Goal: Obtain resource: Obtain resource

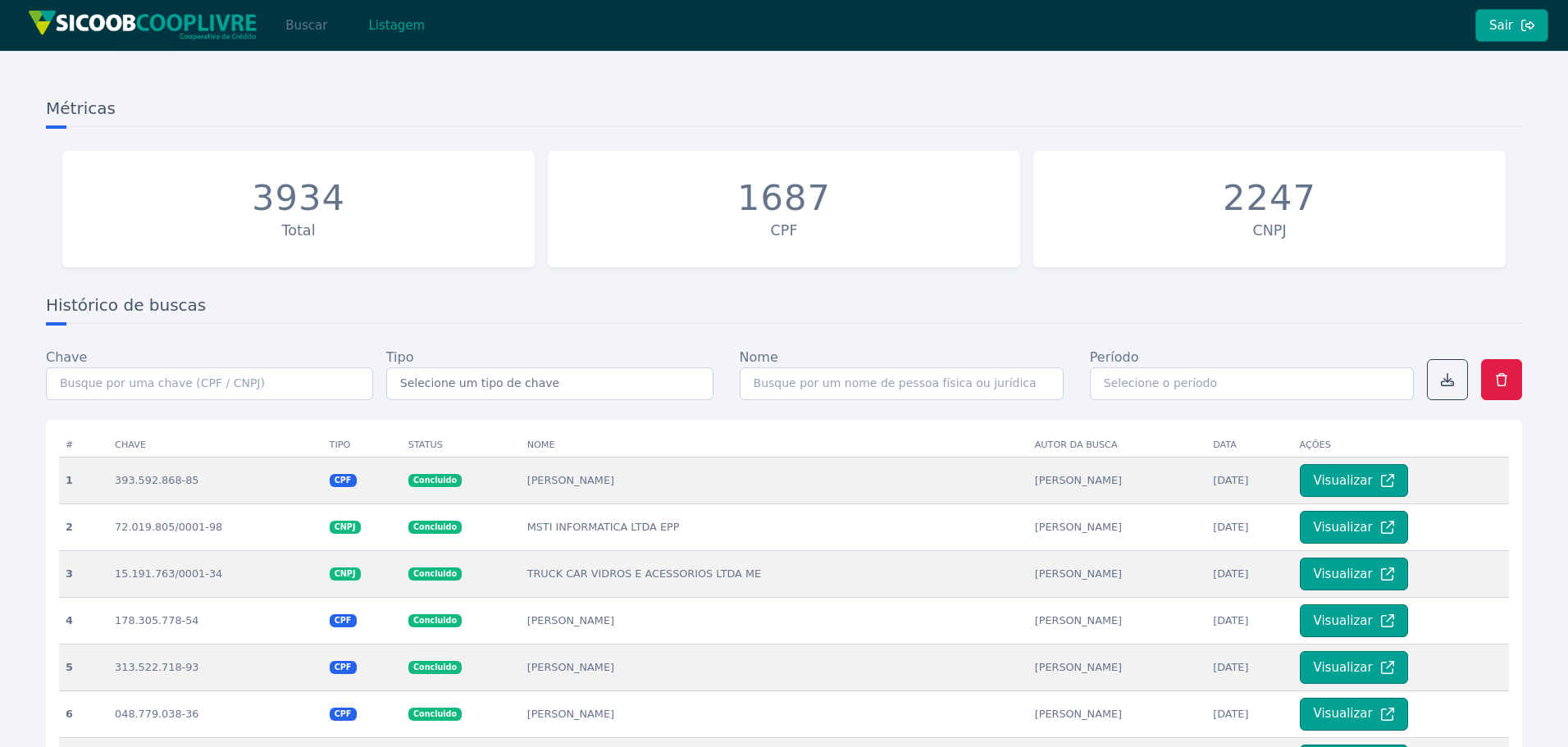
click at [299, 26] on button "Buscar" at bounding box center [306, 26] width 70 height 33
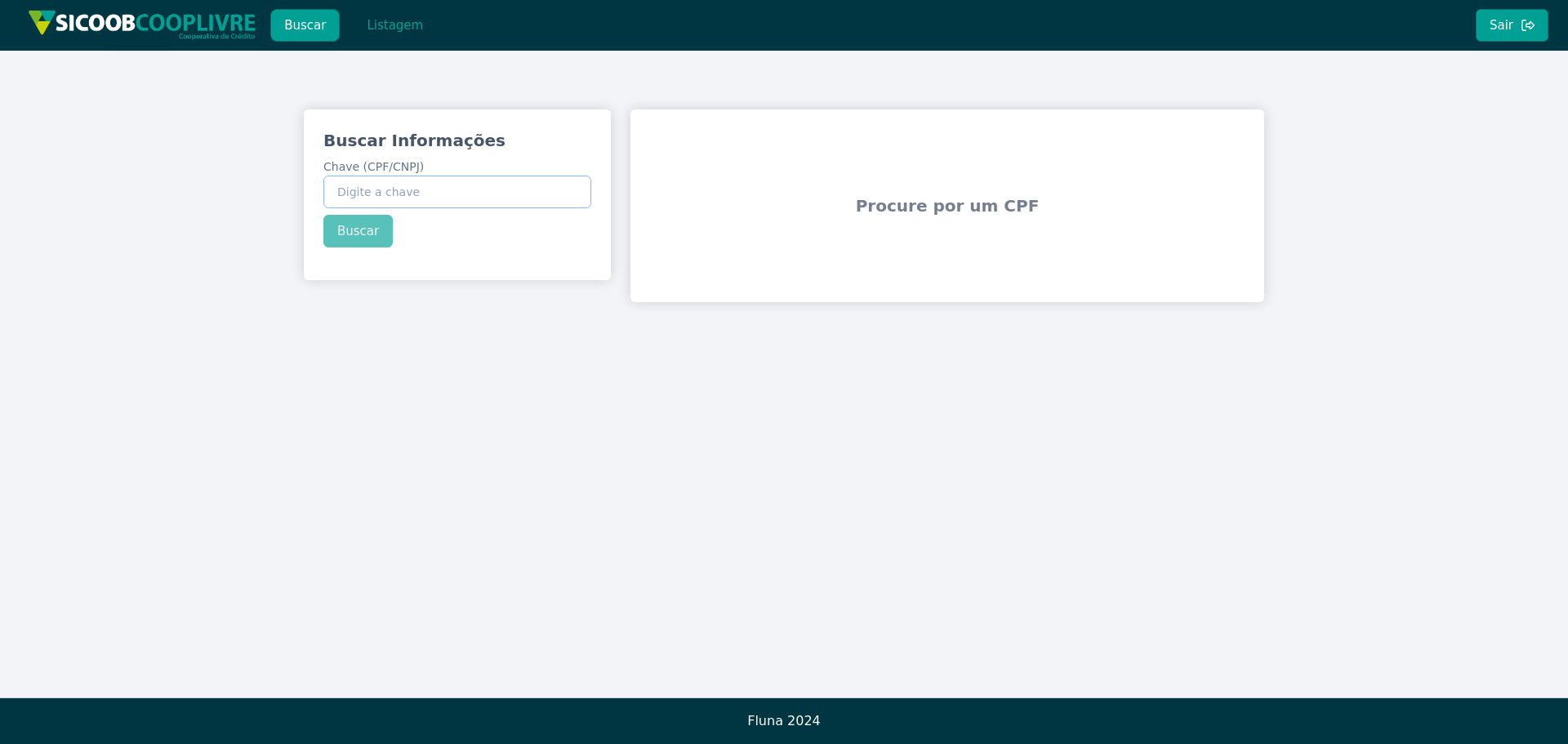
click at [415, 195] on input "Chave (CPF/CNPJ)" at bounding box center [457, 192] width 267 height 33
paste input "36.548.373/0001-49"
type input "36.548.373/0001-49"
click at [373, 230] on div "Buscar Informações Chave (CPF/CNPJ) 36.548.373/0001-49 Buscar" at bounding box center [457, 188] width 307 height 158
click at [368, 241] on button "Buscar" at bounding box center [358, 231] width 70 height 33
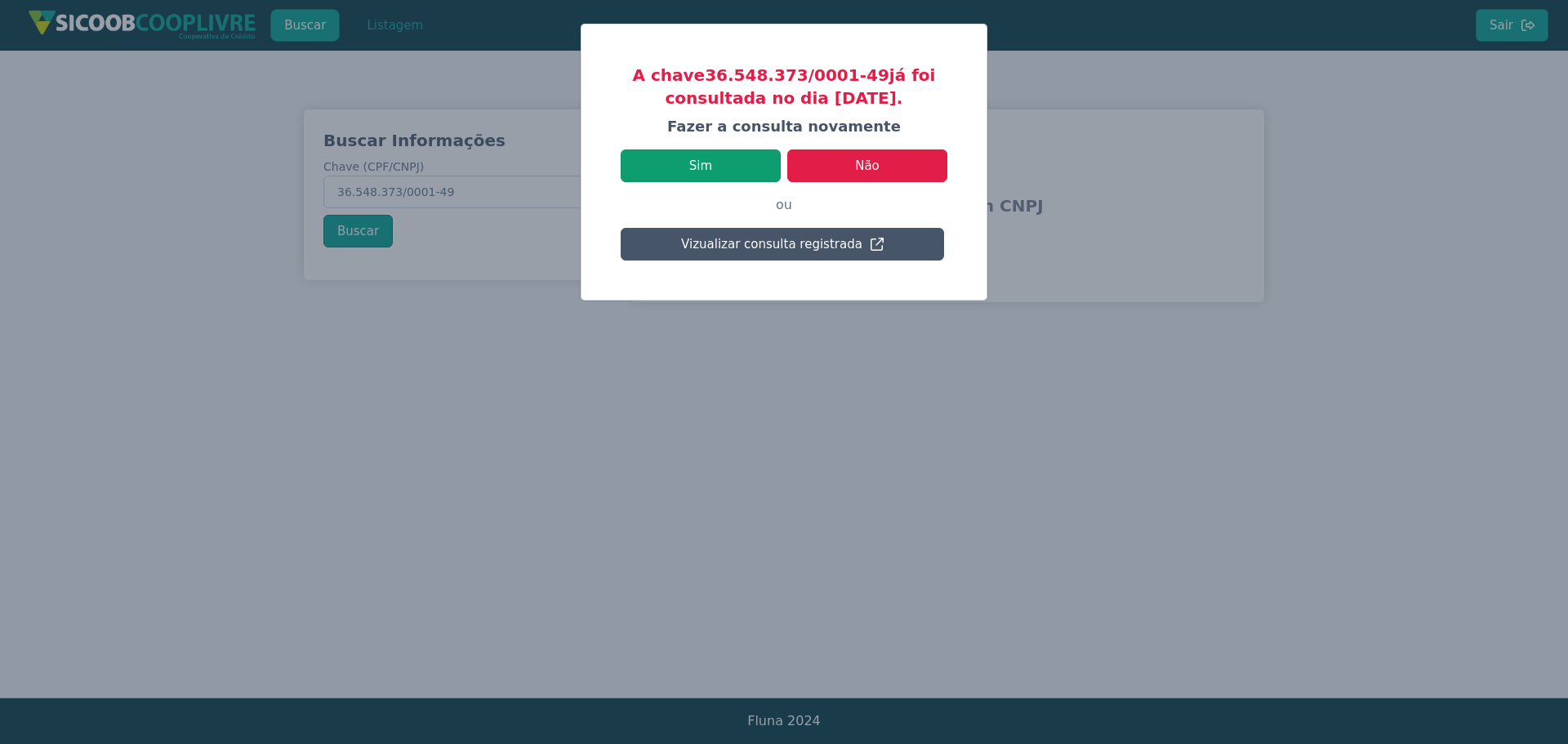
click at [757, 181] on button "Sim" at bounding box center [701, 166] width 160 height 33
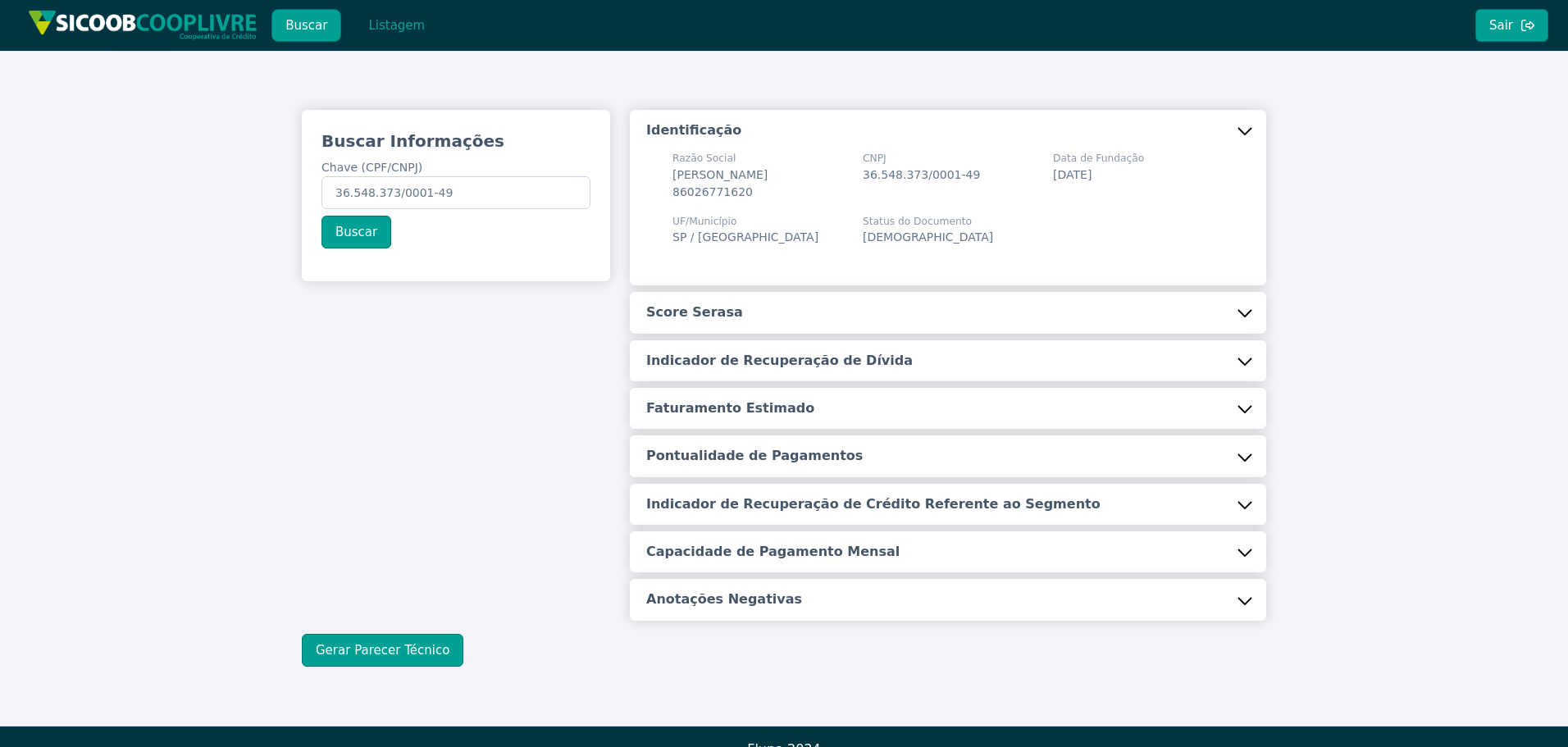
click at [738, 316] on button "Score Serasa" at bounding box center [948, 312] width 636 height 41
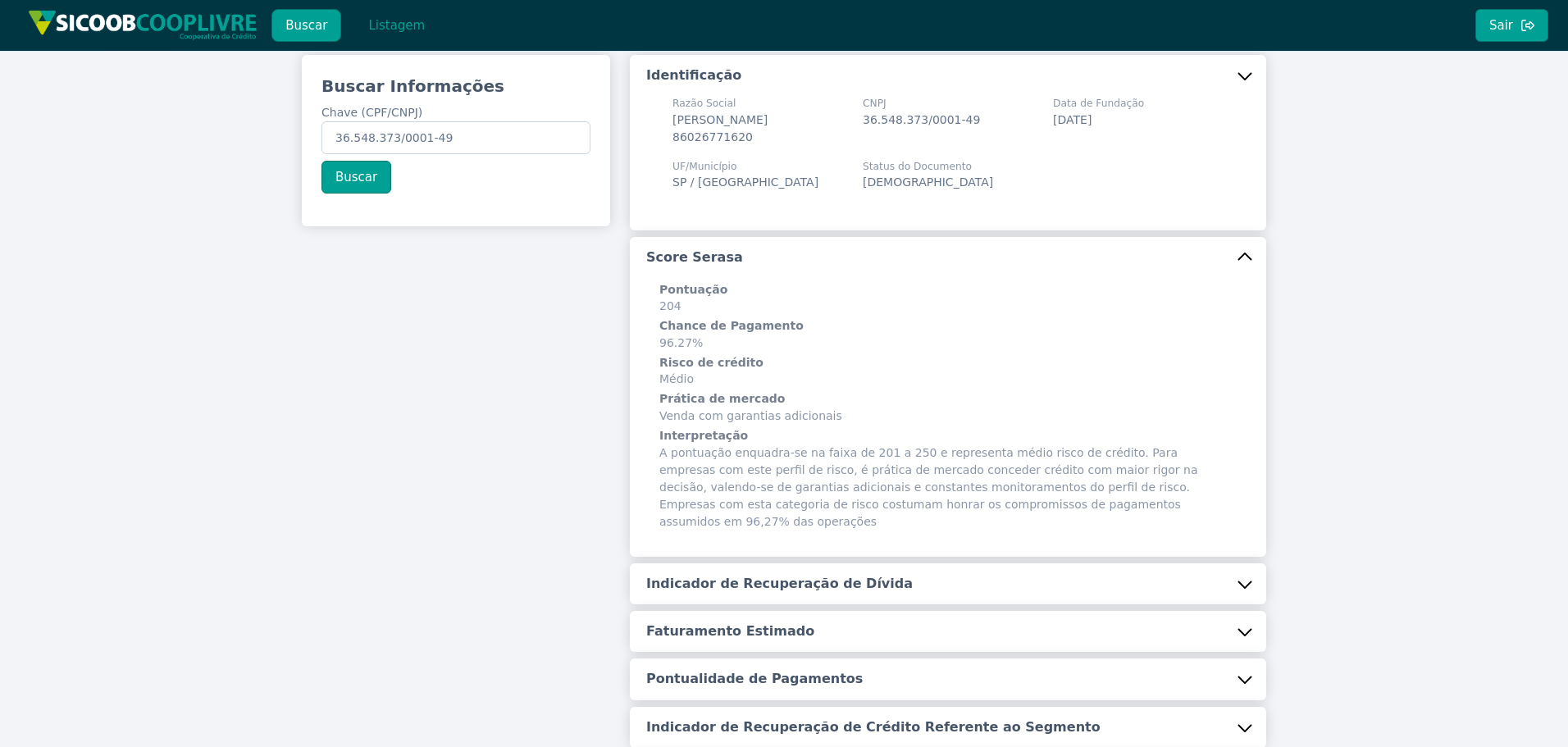
scroll to position [246, 0]
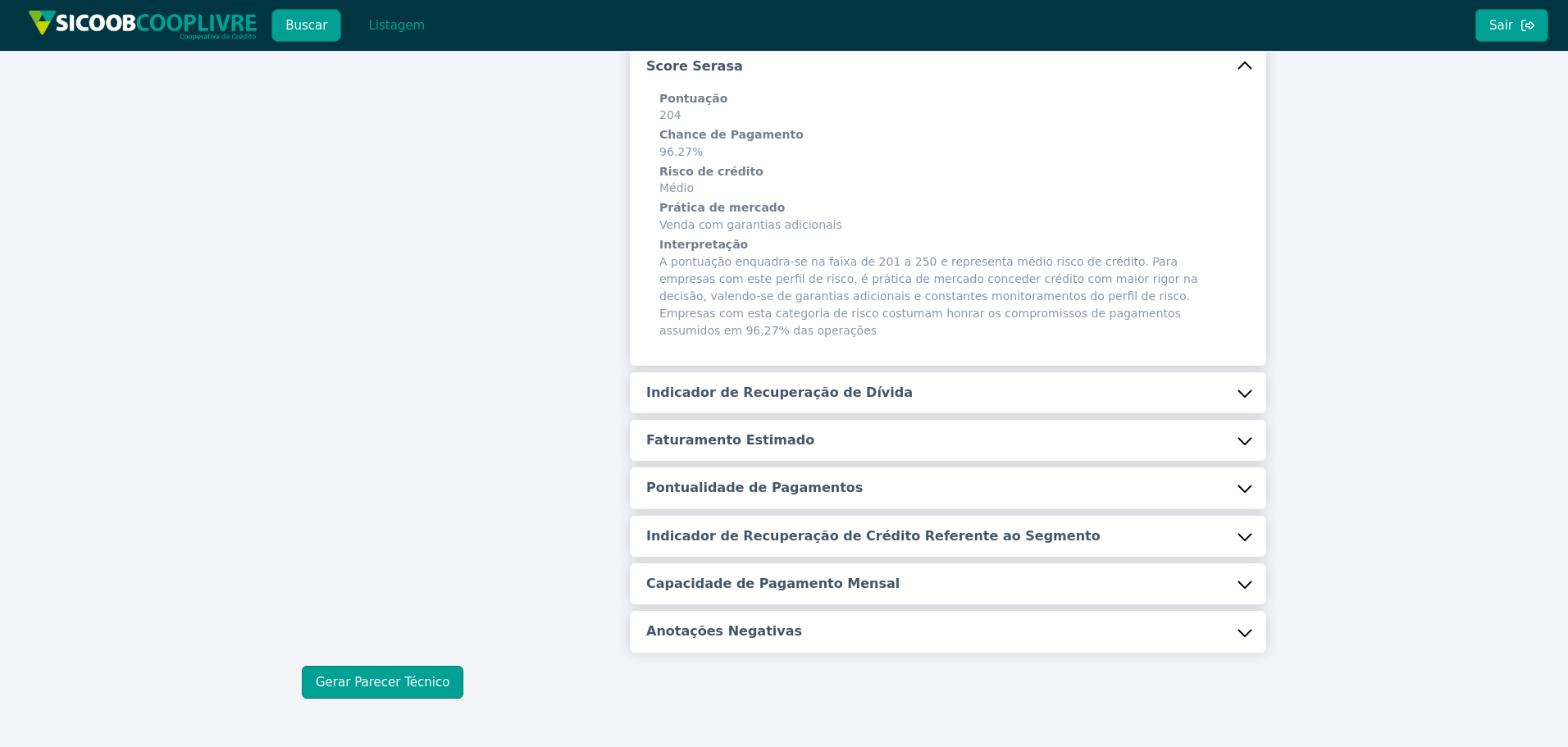
click at [761, 384] on h5 "Indicador de Recuperação de Dívida" at bounding box center [780, 393] width 267 height 18
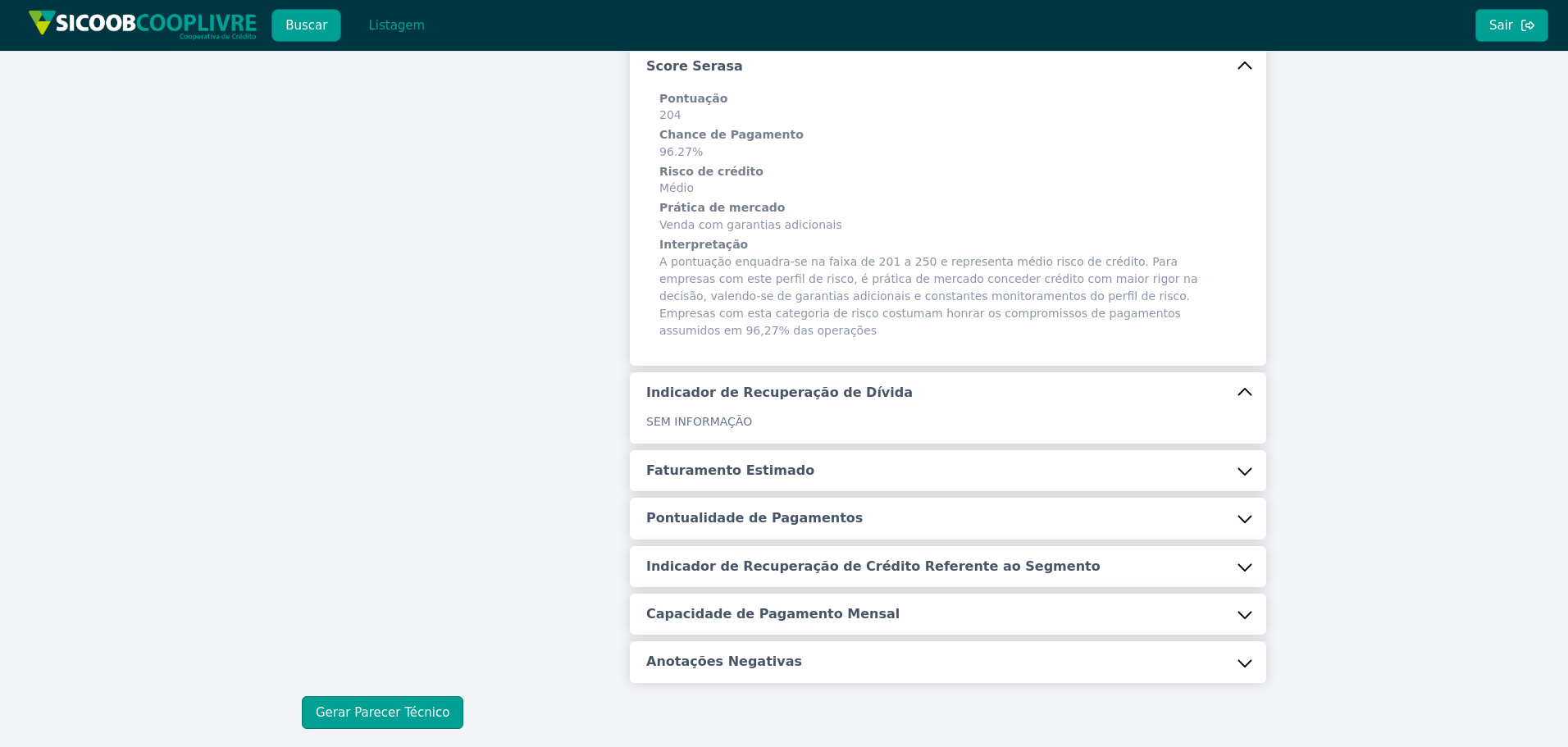
click at [760, 462] on h5 "Faturamento Estimado" at bounding box center [730, 471] width 168 height 18
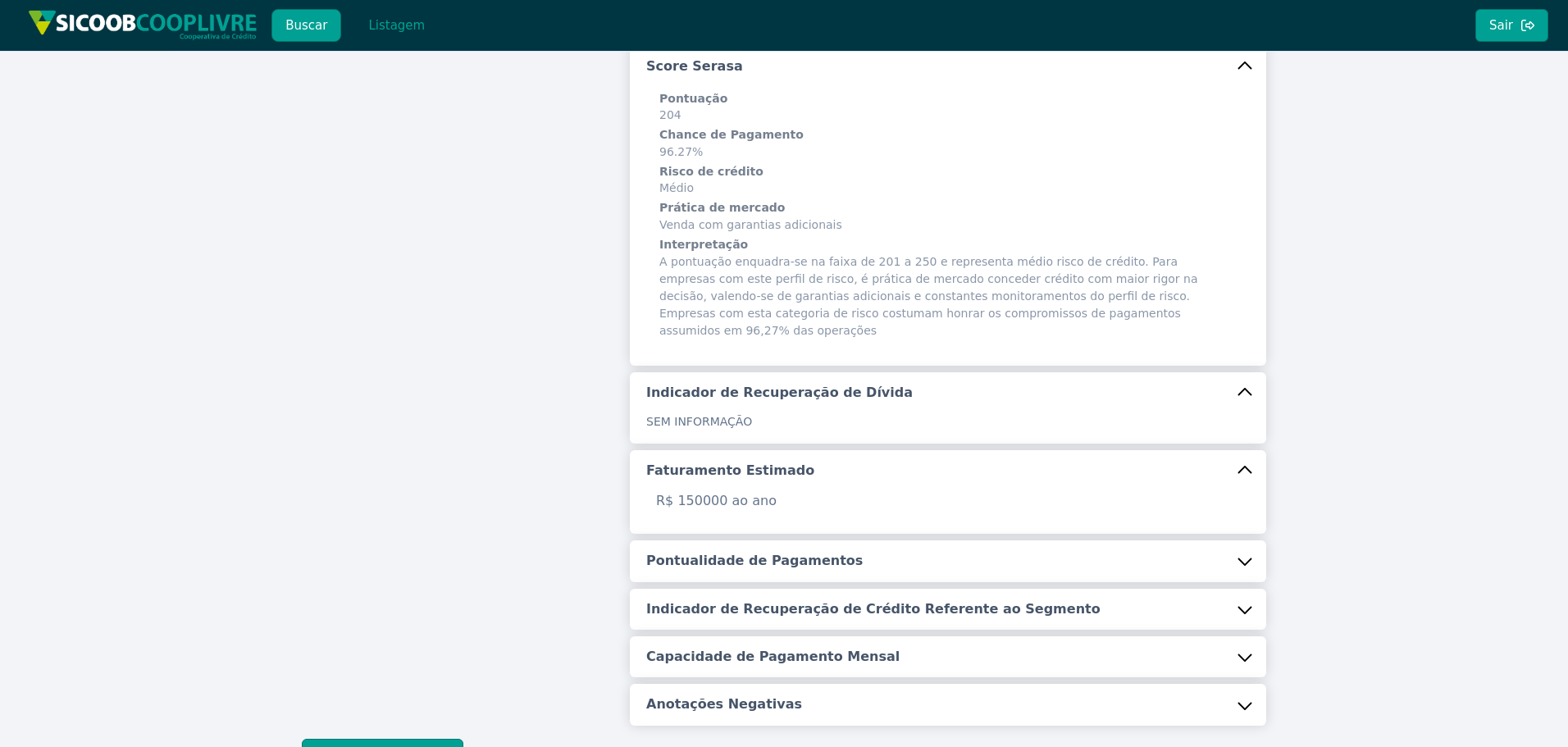
click at [770, 552] on h5 "Pontualidade de Pagamentos" at bounding box center [754, 561] width 216 height 18
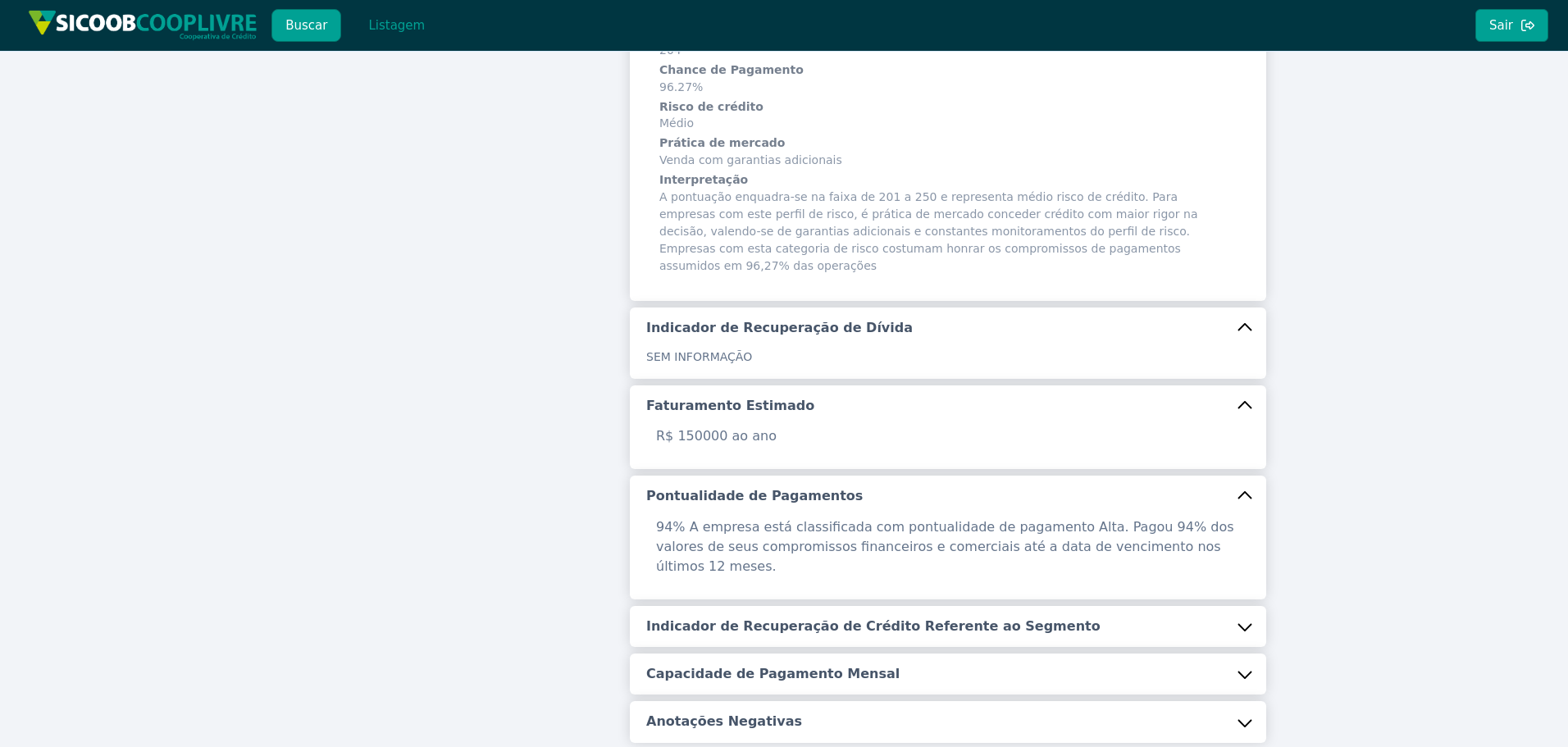
scroll to position [410, 0]
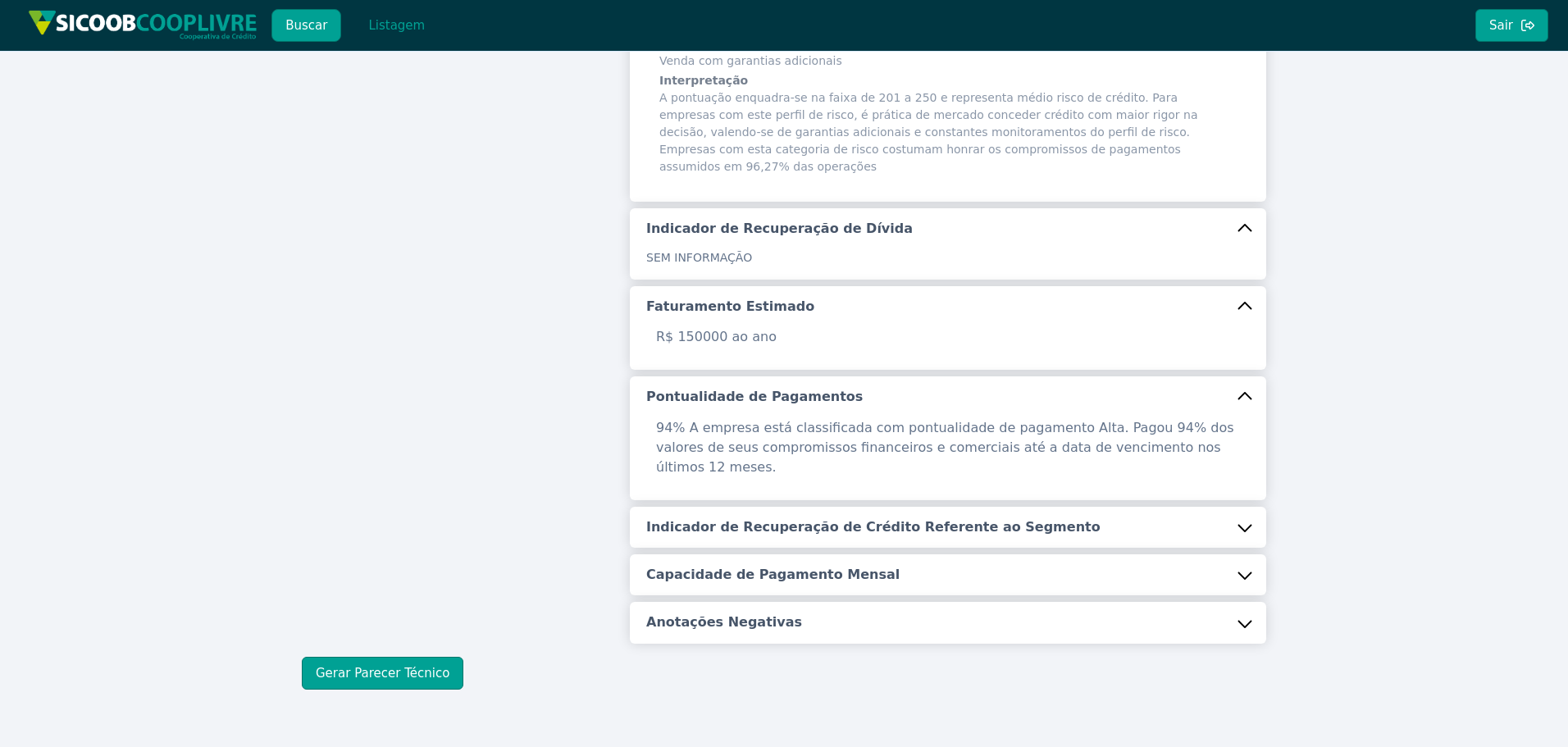
click at [775, 507] on button "Indicador de Recuperação de Crédito Referente ao Segmento" at bounding box center [948, 527] width 636 height 41
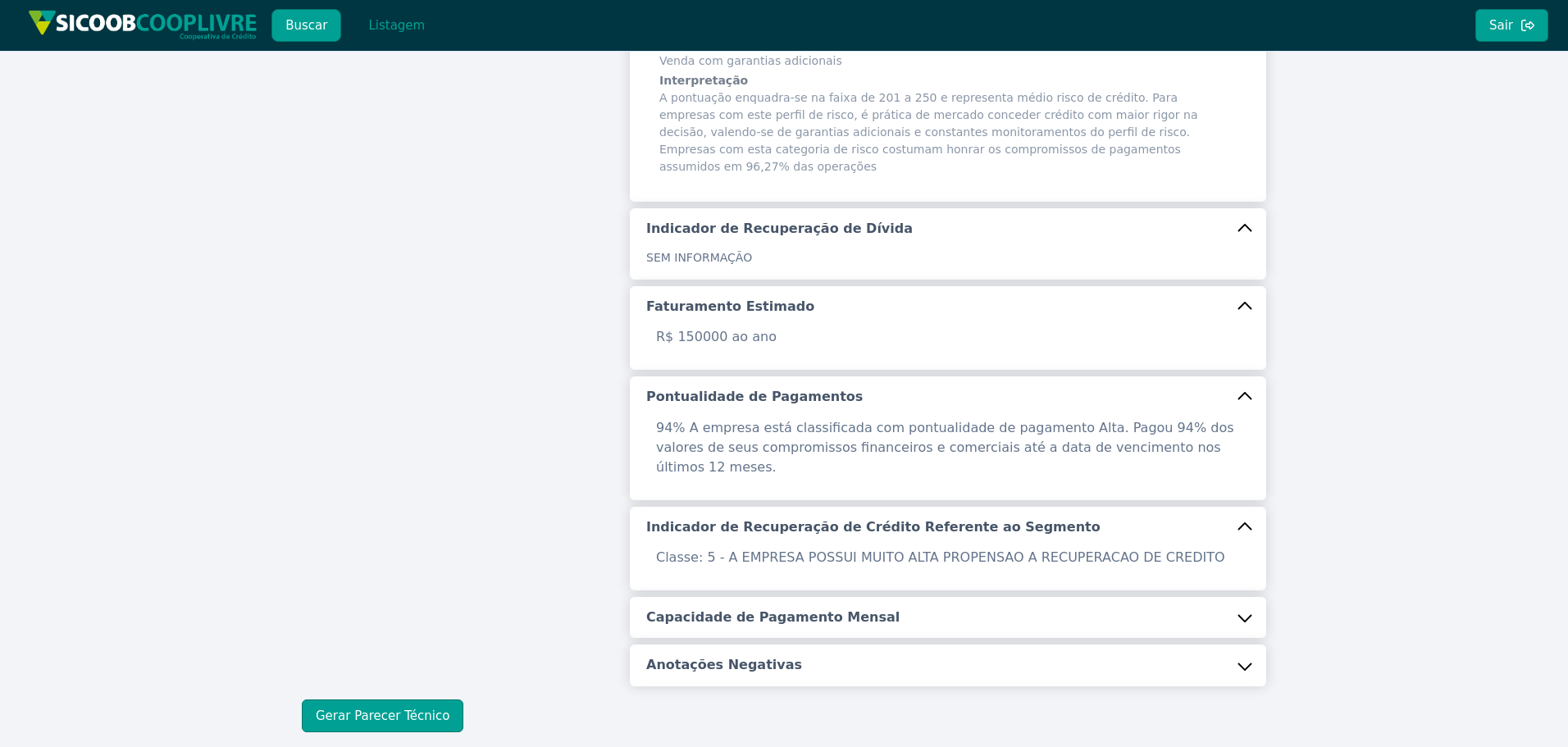
click at [760, 609] on h5 "Capacidade de Pagamento Mensal" at bounding box center [773, 618] width 254 height 18
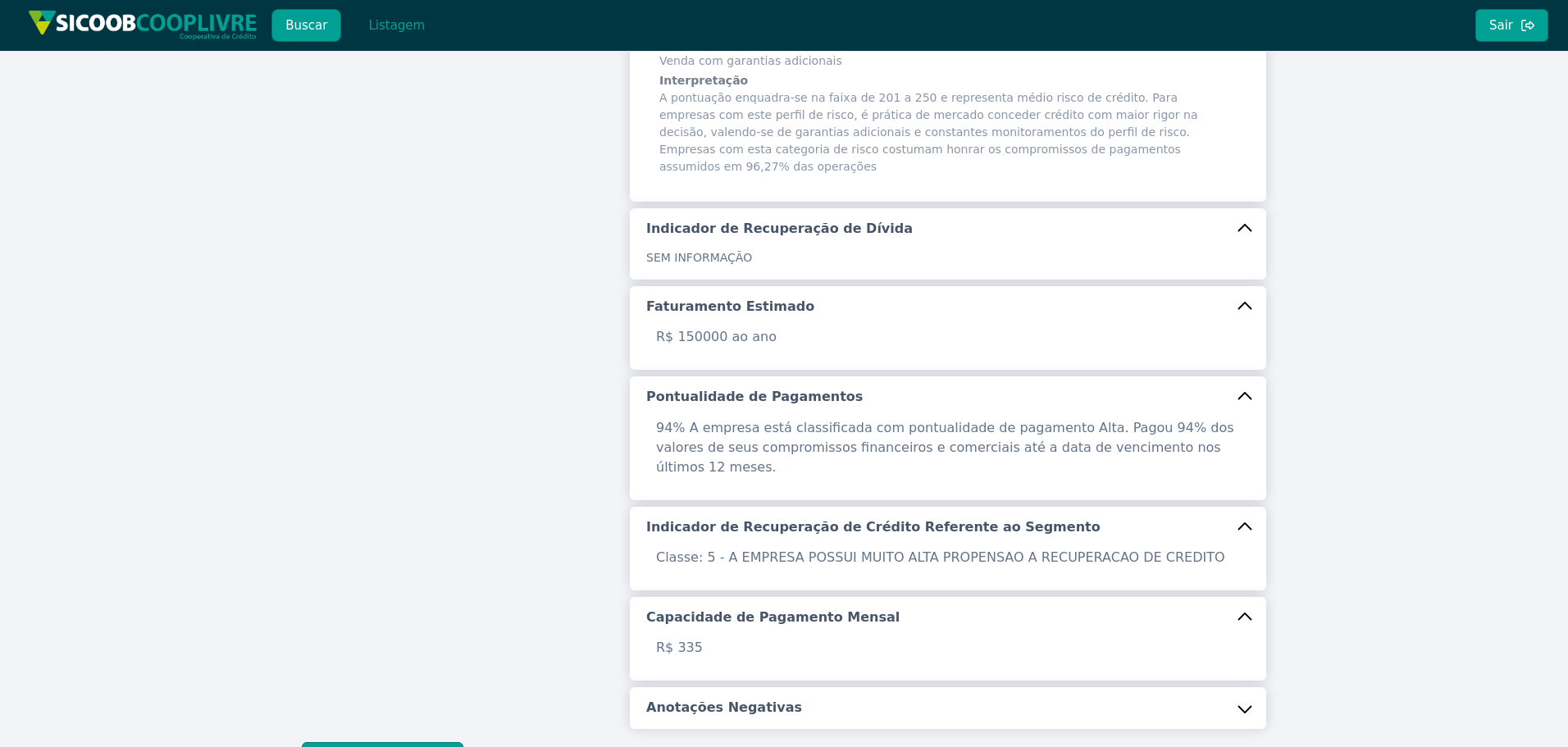
click at [707, 699] on h5 "Anotações Negativas" at bounding box center [724, 708] width 155 height 18
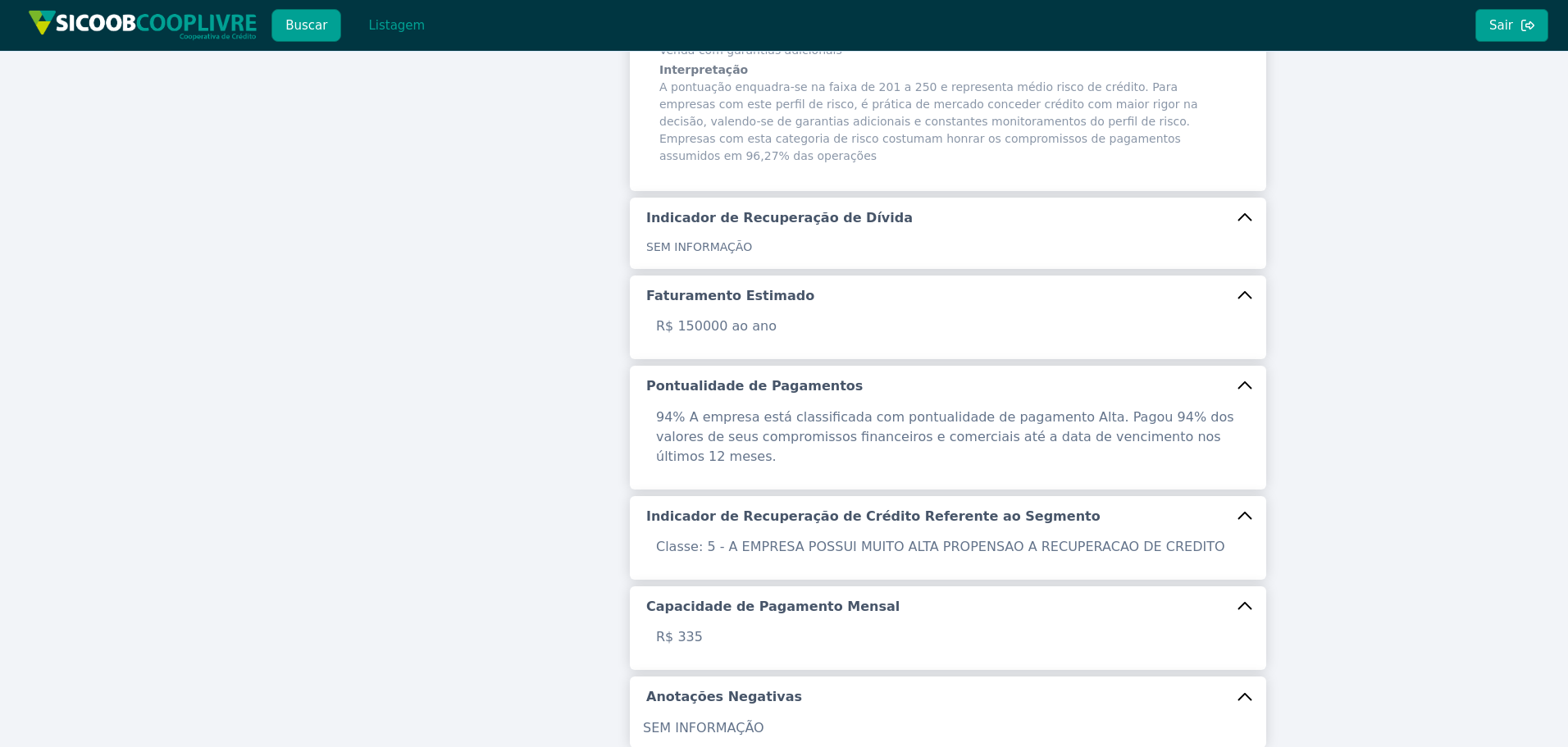
scroll to position [536, 0]
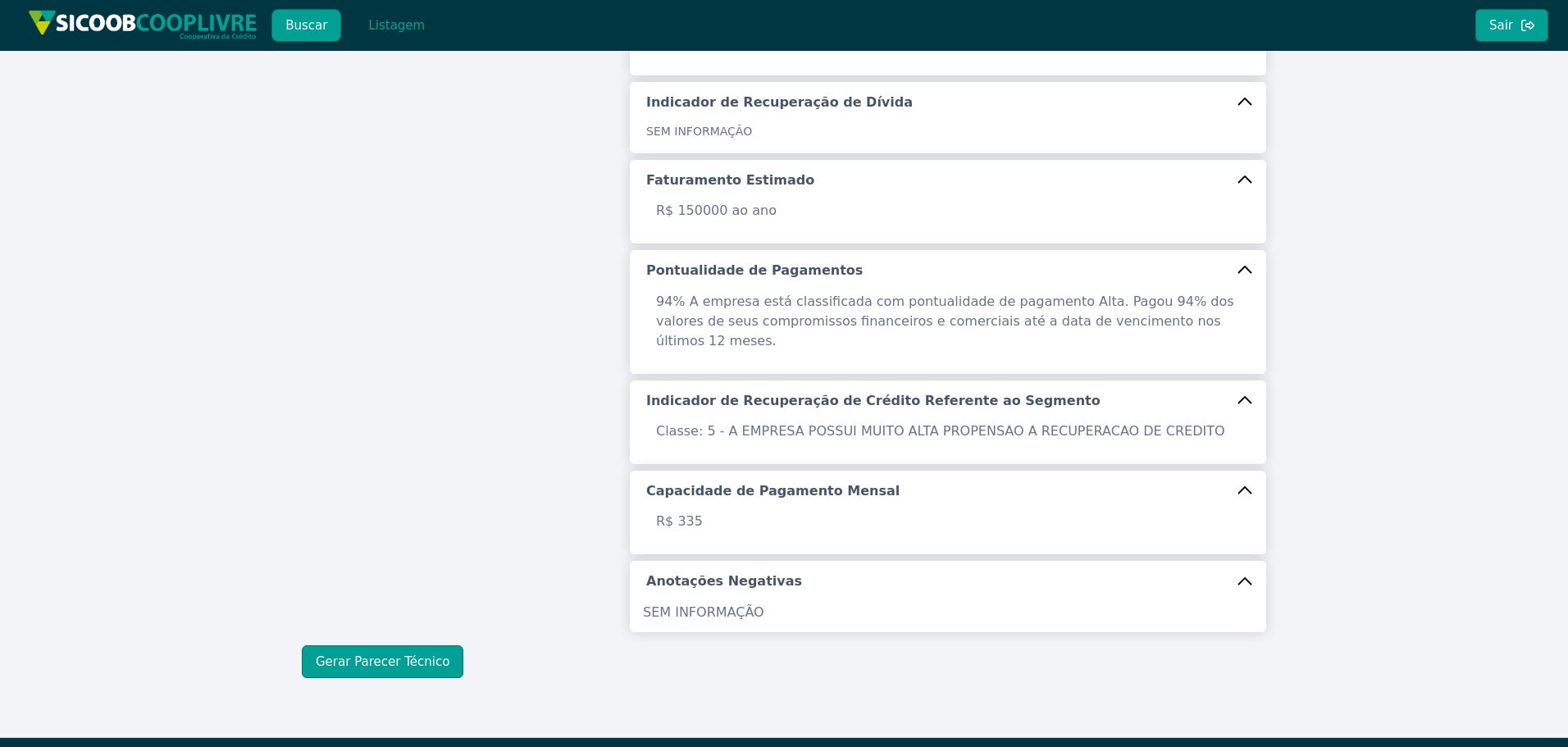
click at [366, 655] on div "Buscar Informações Chave (CPF/CNPJ) 36.548.373/0001-49 Buscar Identificação Raz…" at bounding box center [784, 125] width 1568 height 1223
click at [375, 646] on button "Gerar Parecer Técnico" at bounding box center [383, 662] width 162 height 33
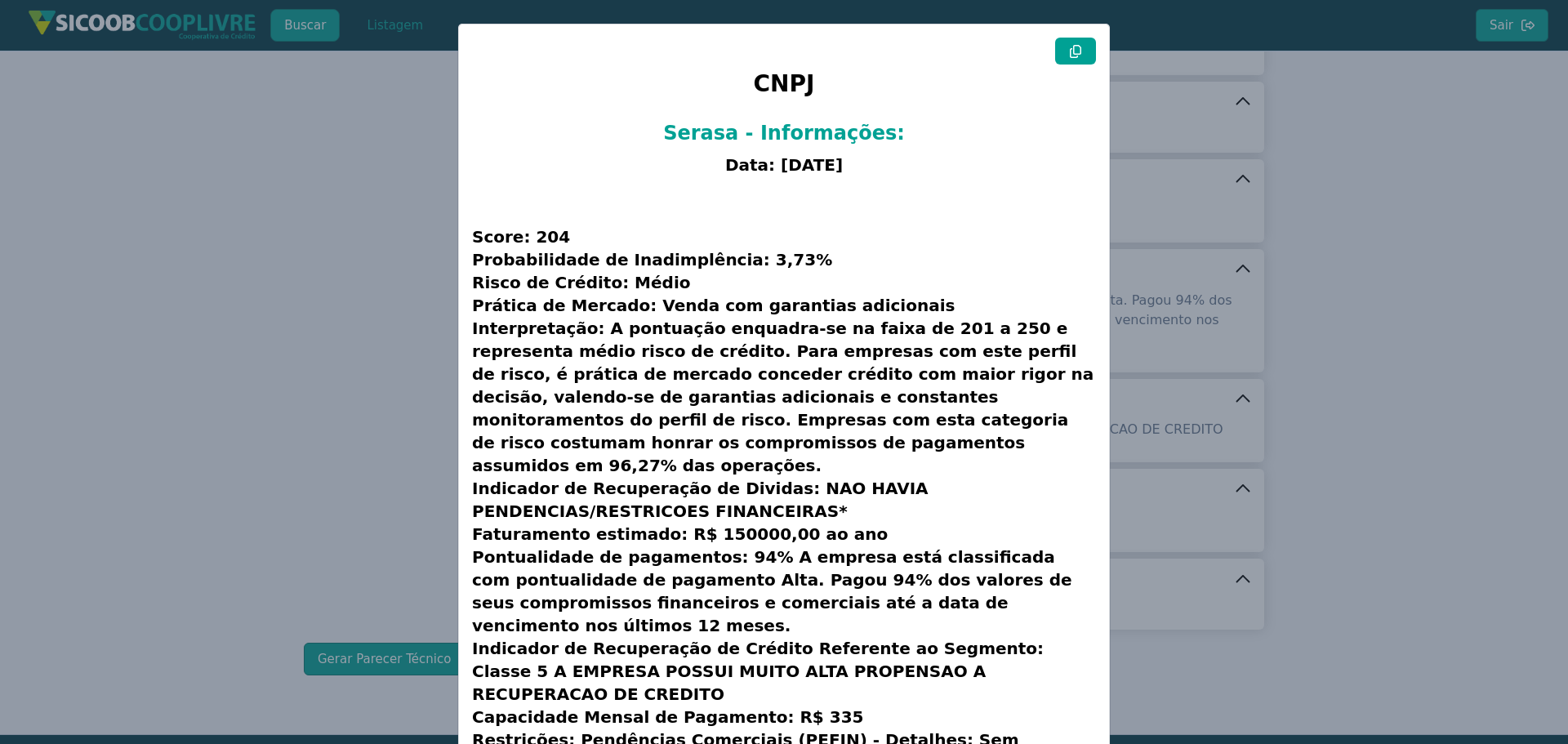
click at [1072, 54] on icon at bounding box center [1075, 51] width 11 height 13
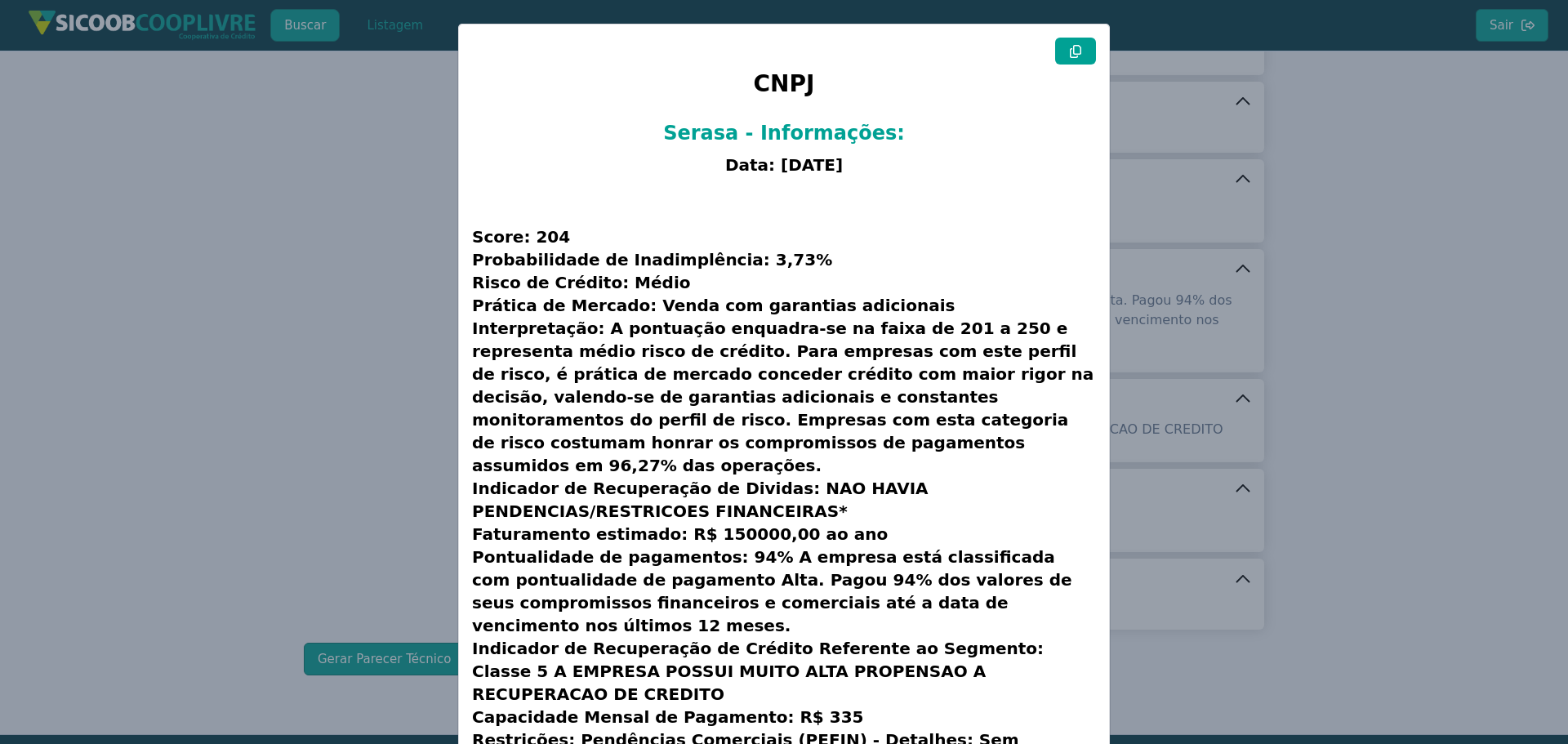
click at [1072, 54] on icon at bounding box center [1075, 51] width 11 height 13
click at [312, 283] on modal-container "CNPJ Serasa - Informações: Data: [DATE] Score: 204 Probabilidade de Inadimplênc…" at bounding box center [784, 372] width 1568 height 744
